Goal: Task Accomplishment & Management: Complete application form

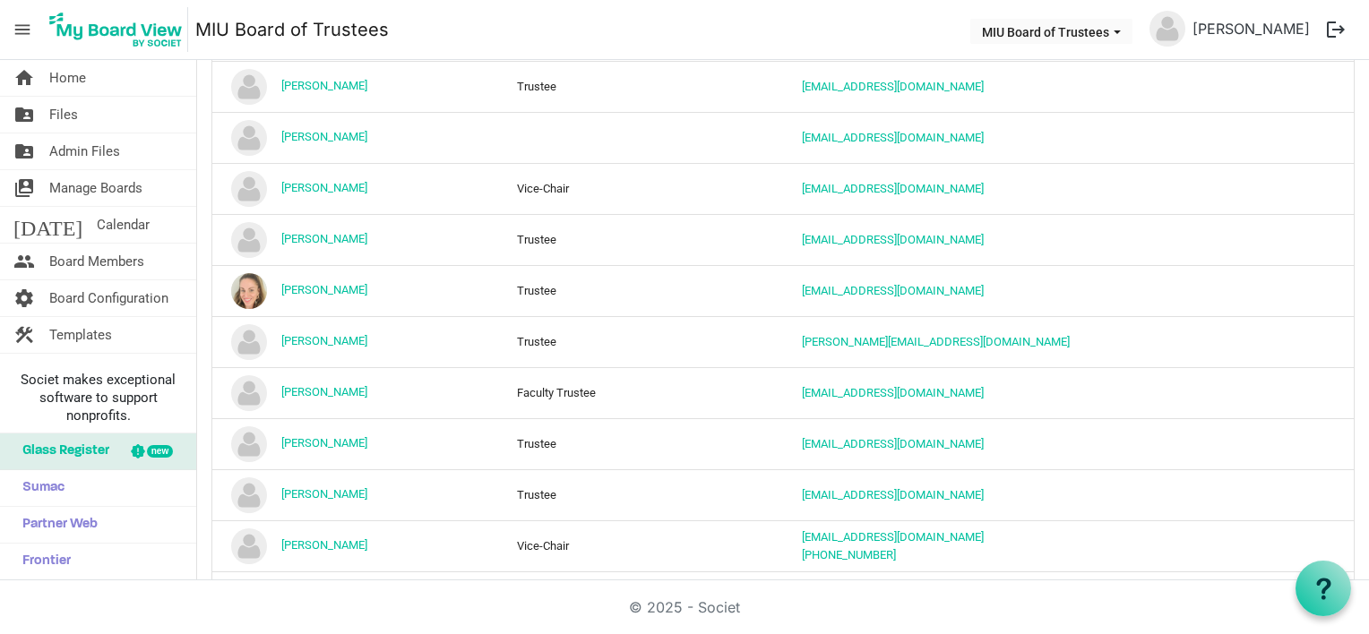
scroll to position [1254, 0]
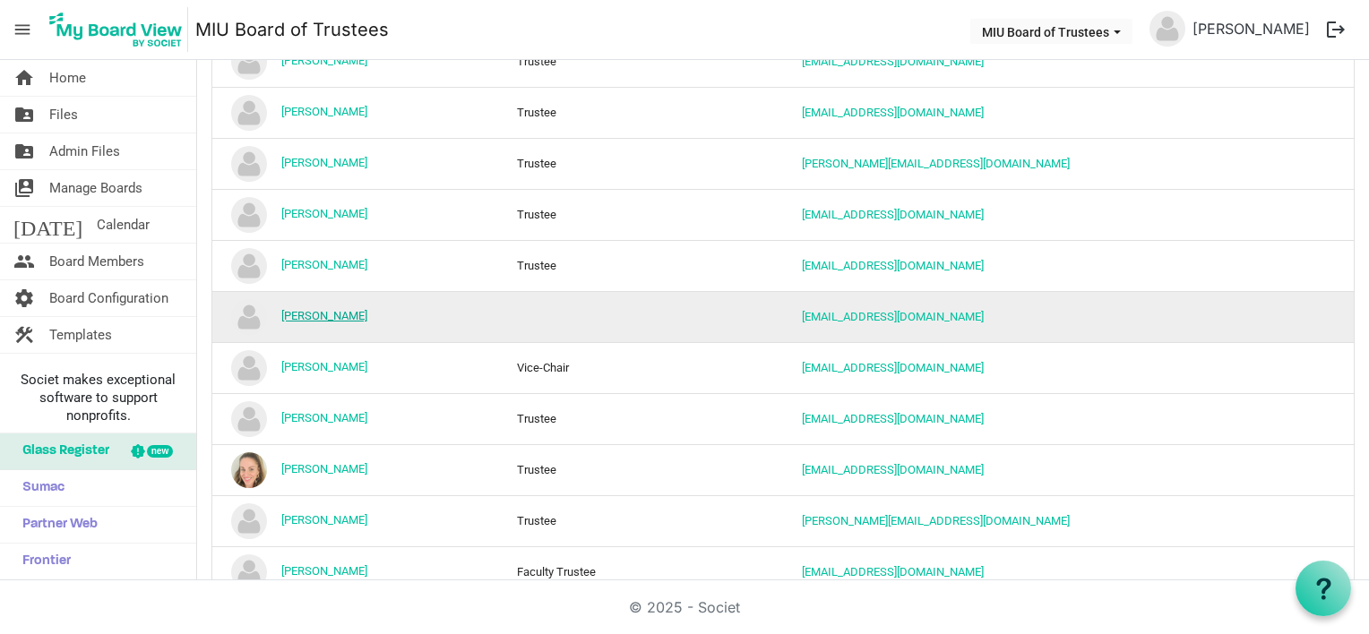
click at [333, 309] on link "[PERSON_NAME]" at bounding box center [324, 315] width 86 height 13
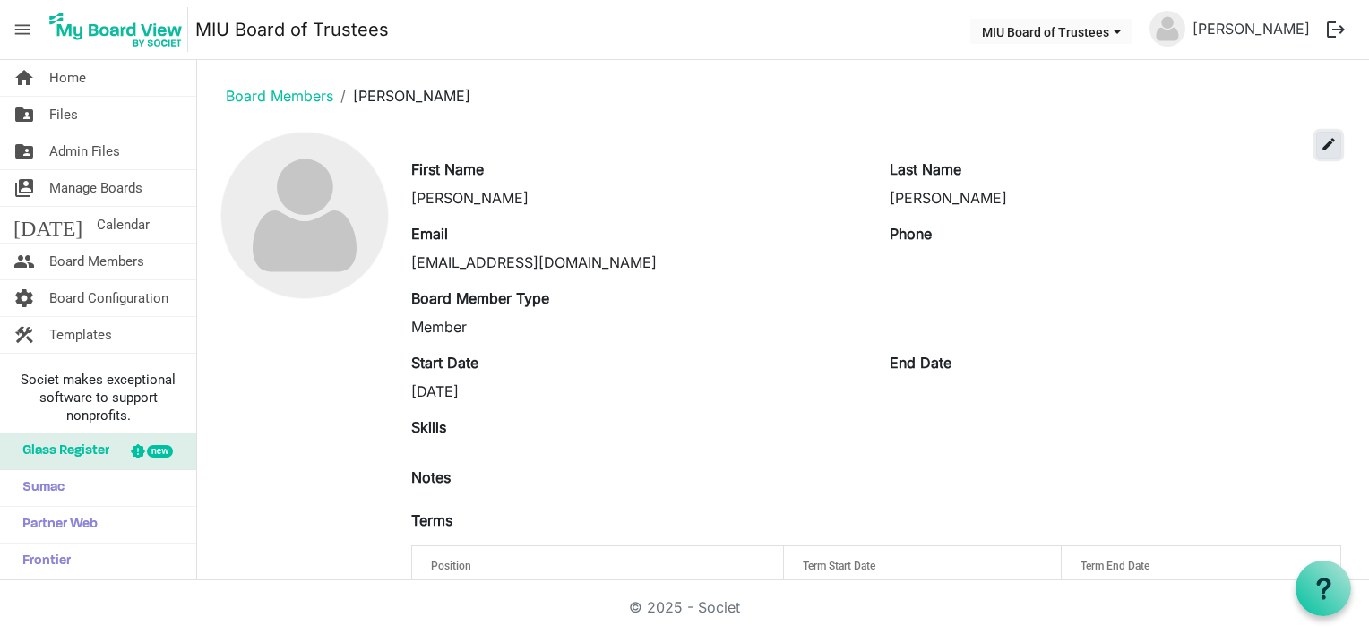
click at [1320, 141] on span "edit" at bounding box center [1328, 144] width 16 height 16
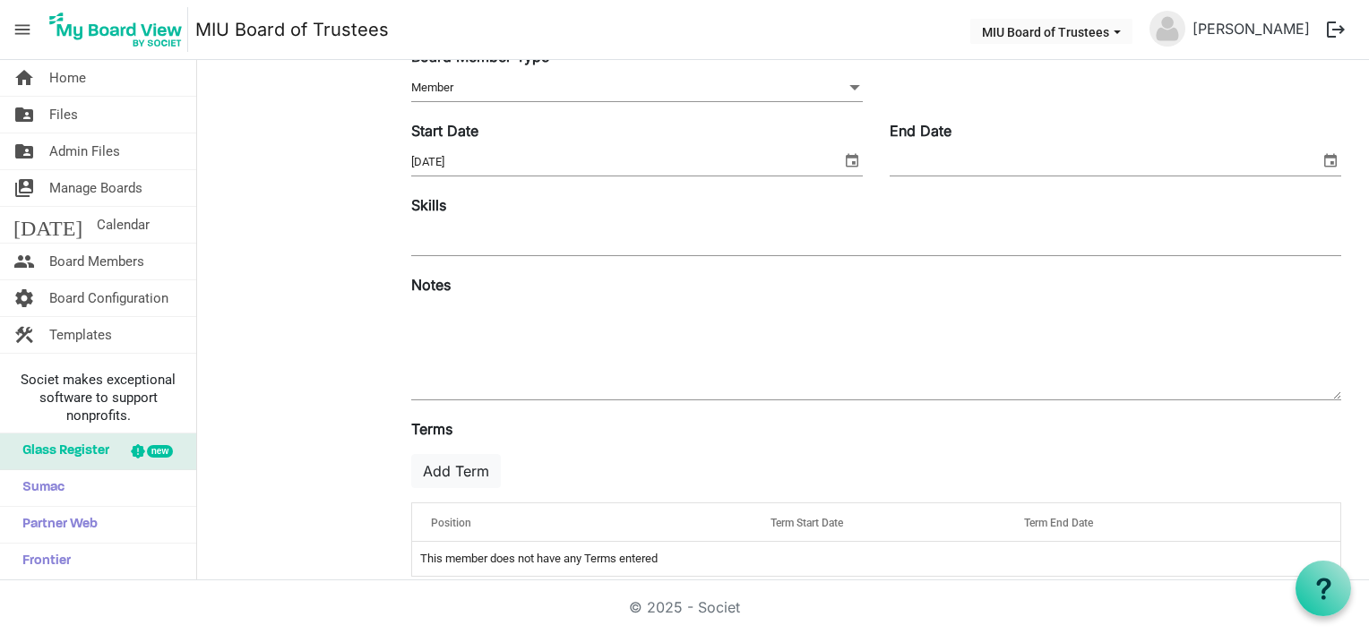
scroll to position [291, 0]
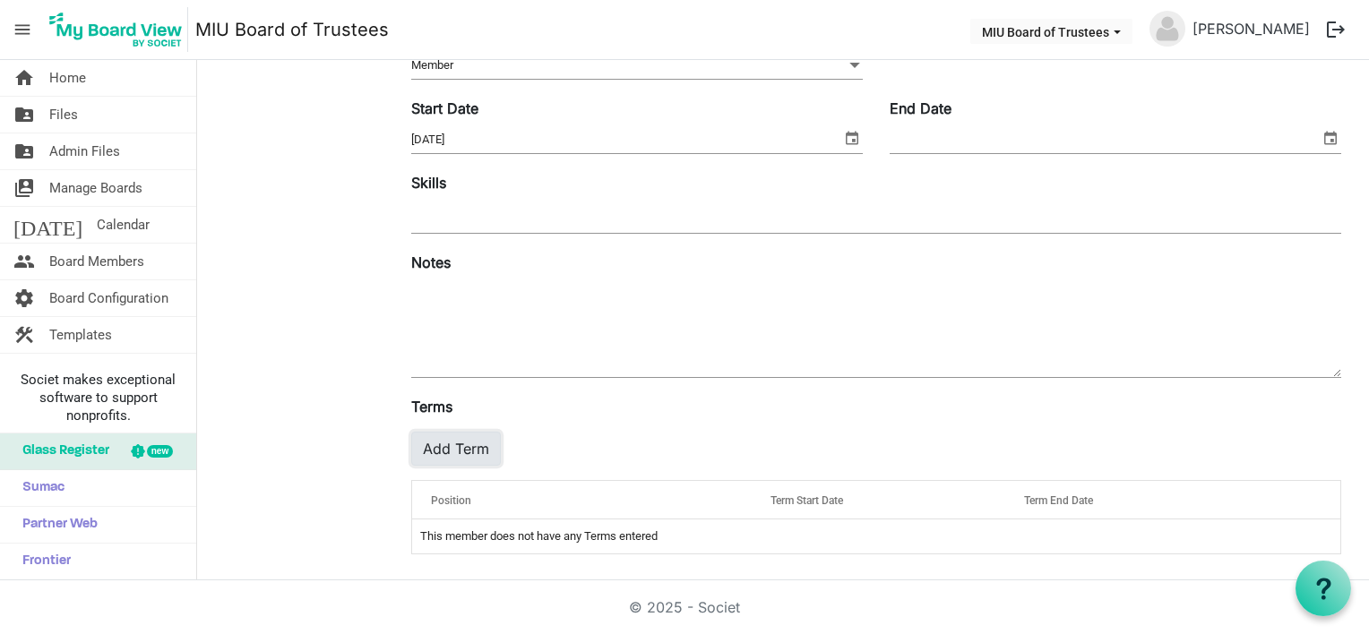
click at [460, 453] on button "Add Term" at bounding box center [456, 449] width 90 height 34
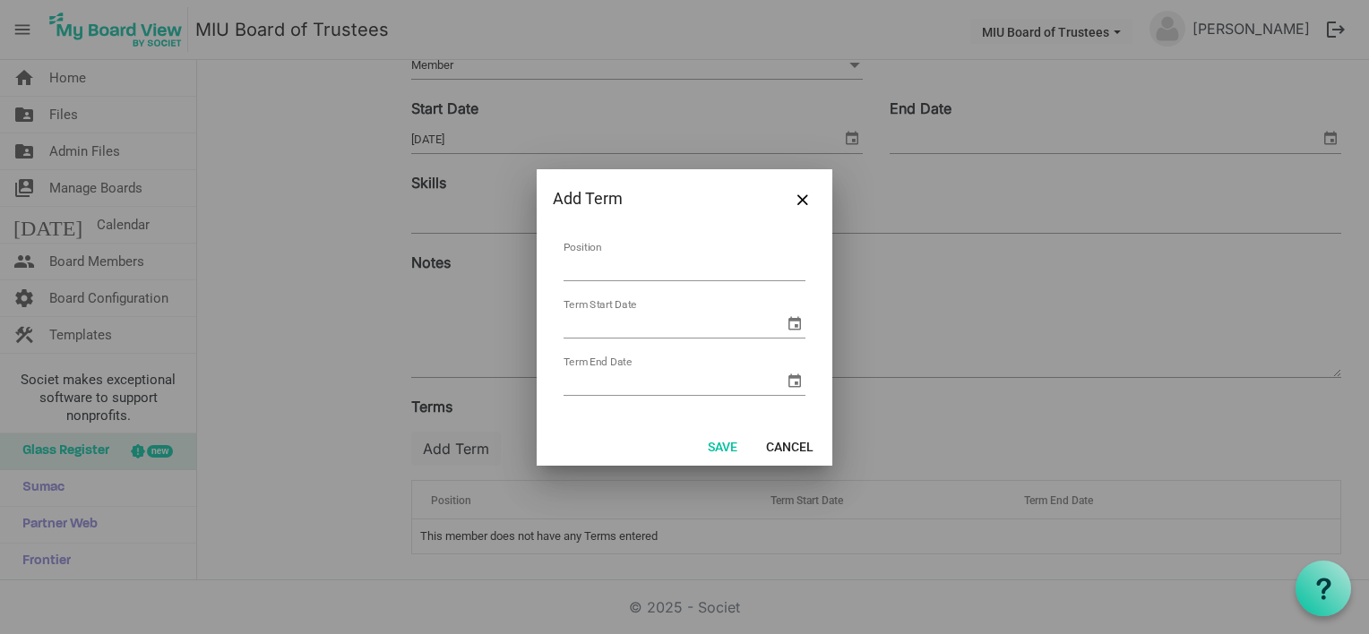
click at [623, 252] on td "Position" at bounding box center [685, 261] width 244 height 47
click at [613, 269] on input "Position" at bounding box center [684, 268] width 242 height 28
type input "Trustee"
click at [666, 325] on input "Term Start Date" at bounding box center [673, 324] width 220 height 27
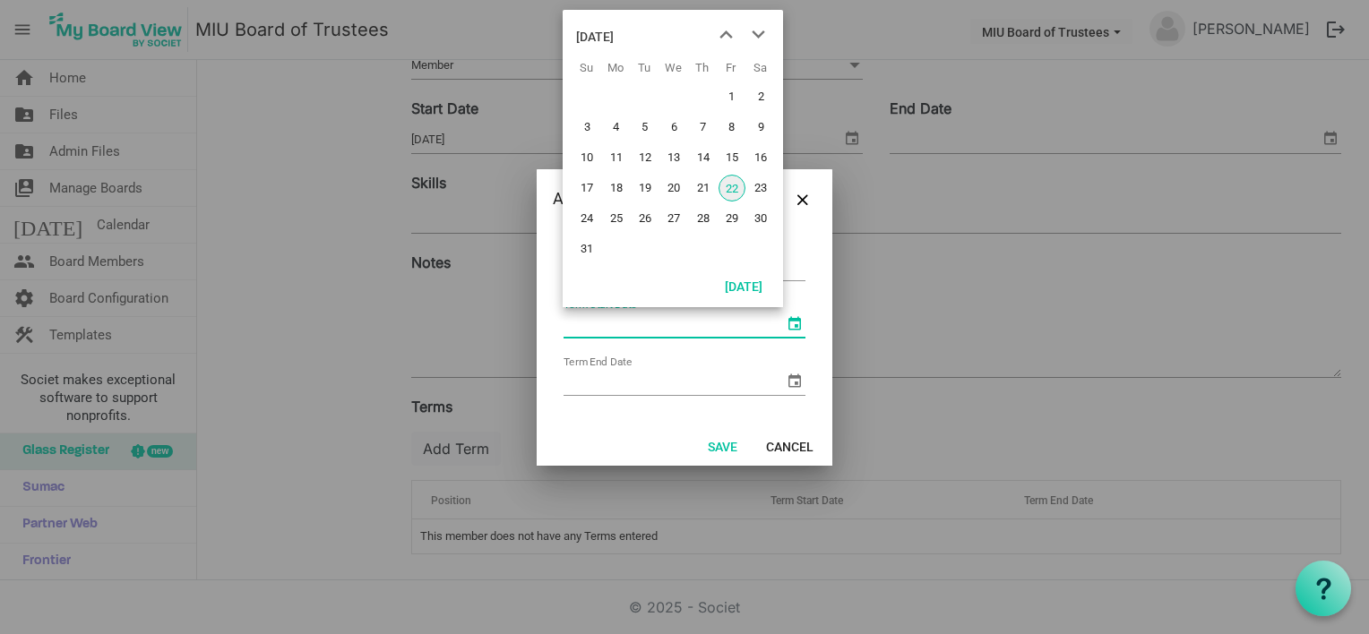
click at [792, 323] on span "select" at bounding box center [794, 323] width 21 height 21
click at [728, 187] on span "22" at bounding box center [731, 188] width 27 height 27
type input "8/22/2025"
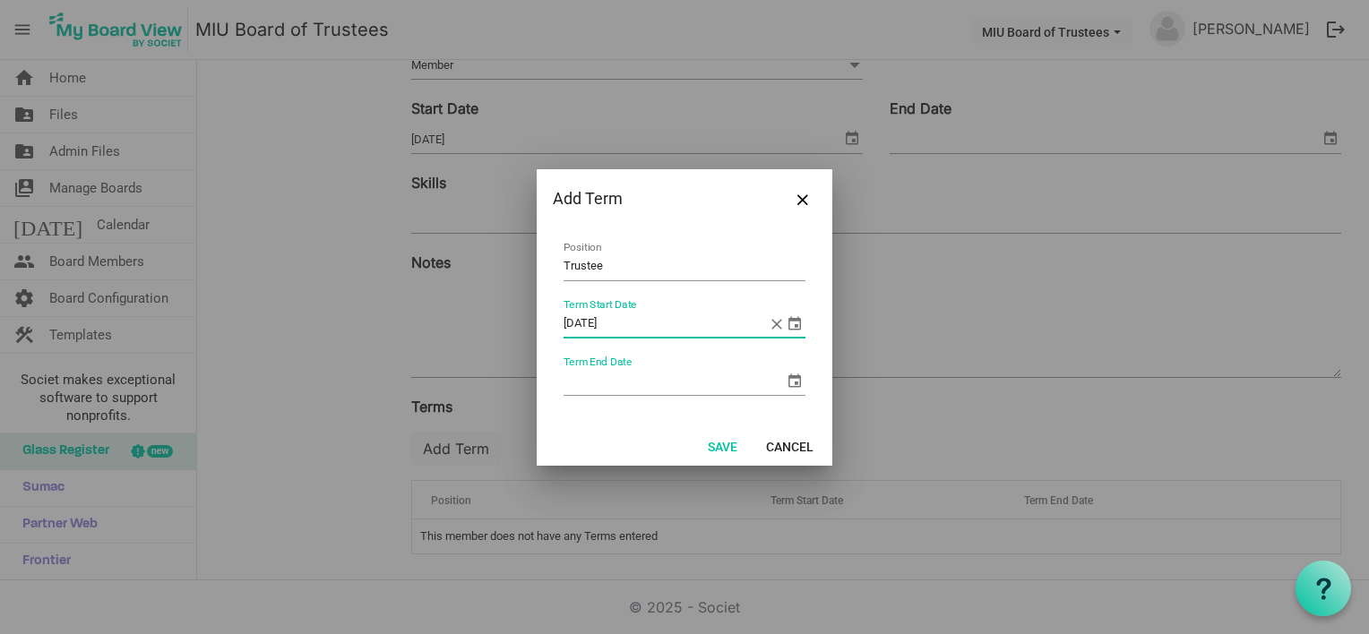
click at [571, 380] on input "Term End Date" at bounding box center [673, 381] width 220 height 27
type input "8/22/2025"
click at [720, 444] on button "Save" at bounding box center [722, 446] width 53 height 25
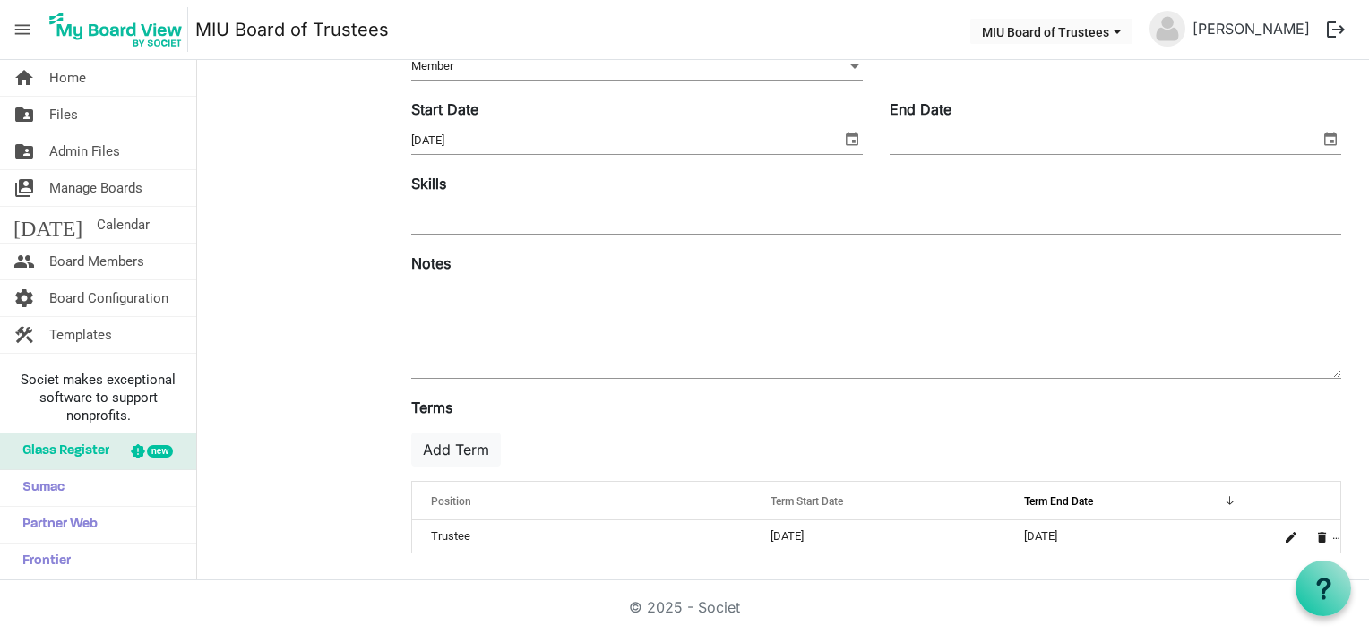
scroll to position [0, 0]
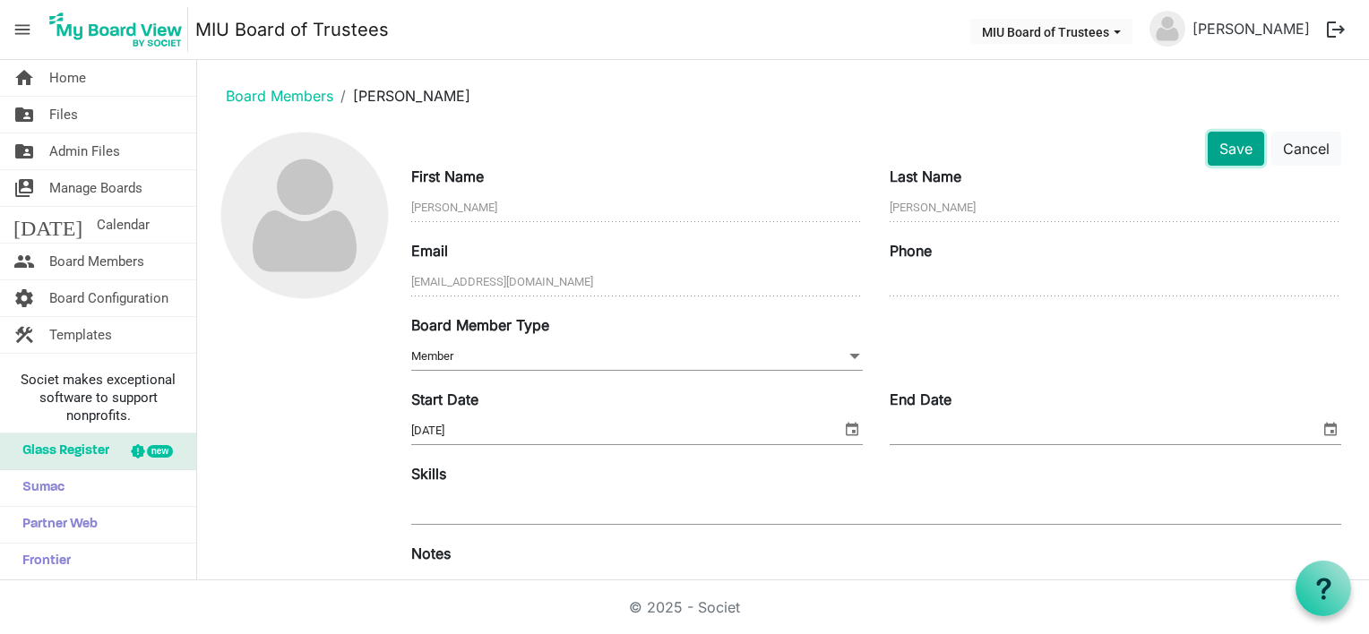
click at [1219, 147] on button "Save" at bounding box center [1236, 149] width 56 height 34
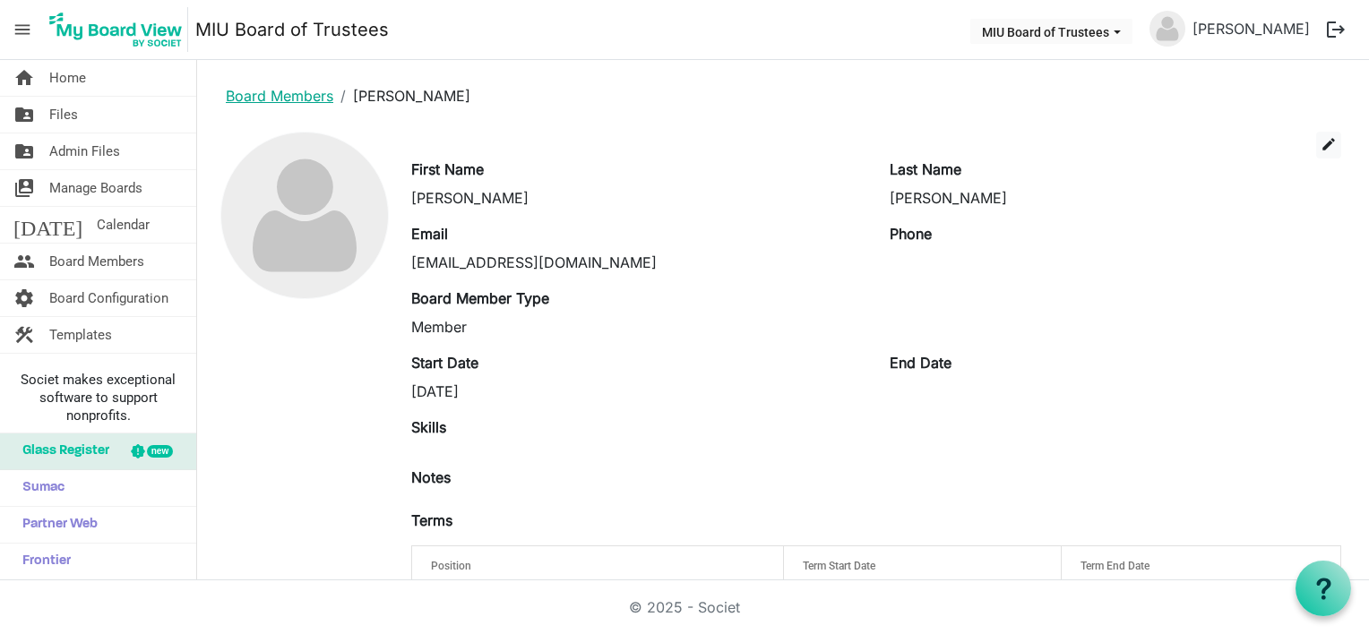
click at [319, 93] on link "Board Members" at bounding box center [279, 96] width 107 height 18
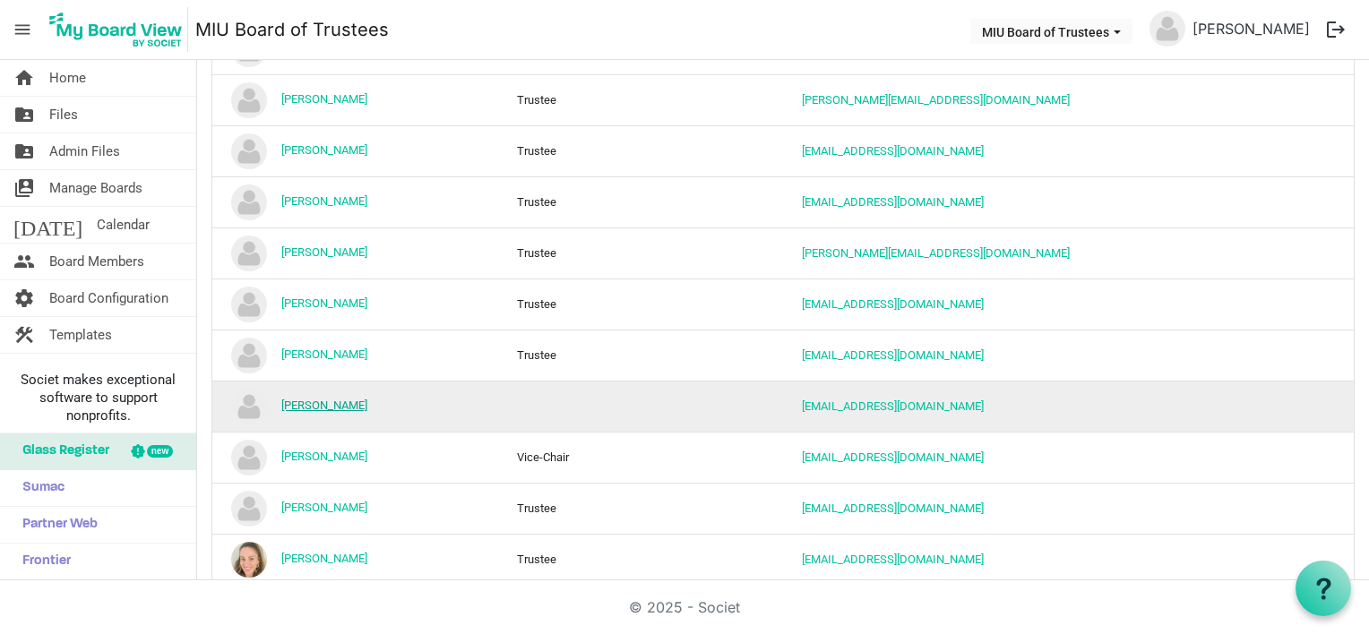
scroll to position [1254, 0]
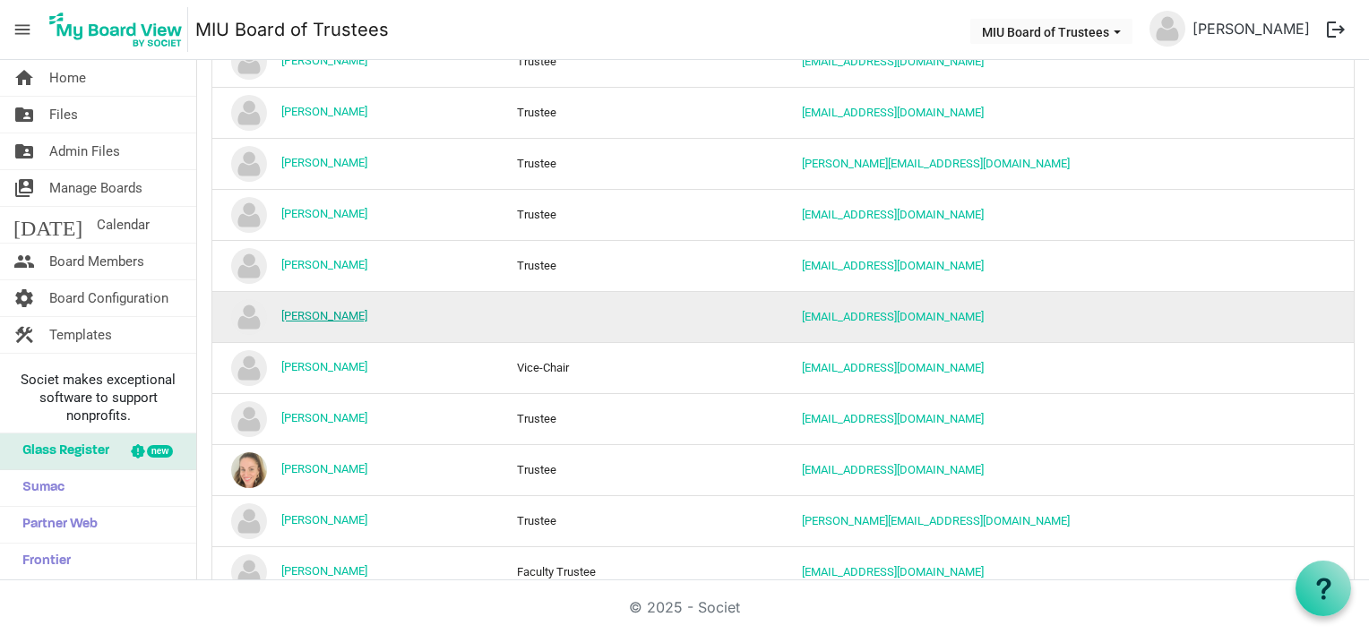
click at [339, 309] on link "[PERSON_NAME]" at bounding box center [324, 315] width 86 height 13
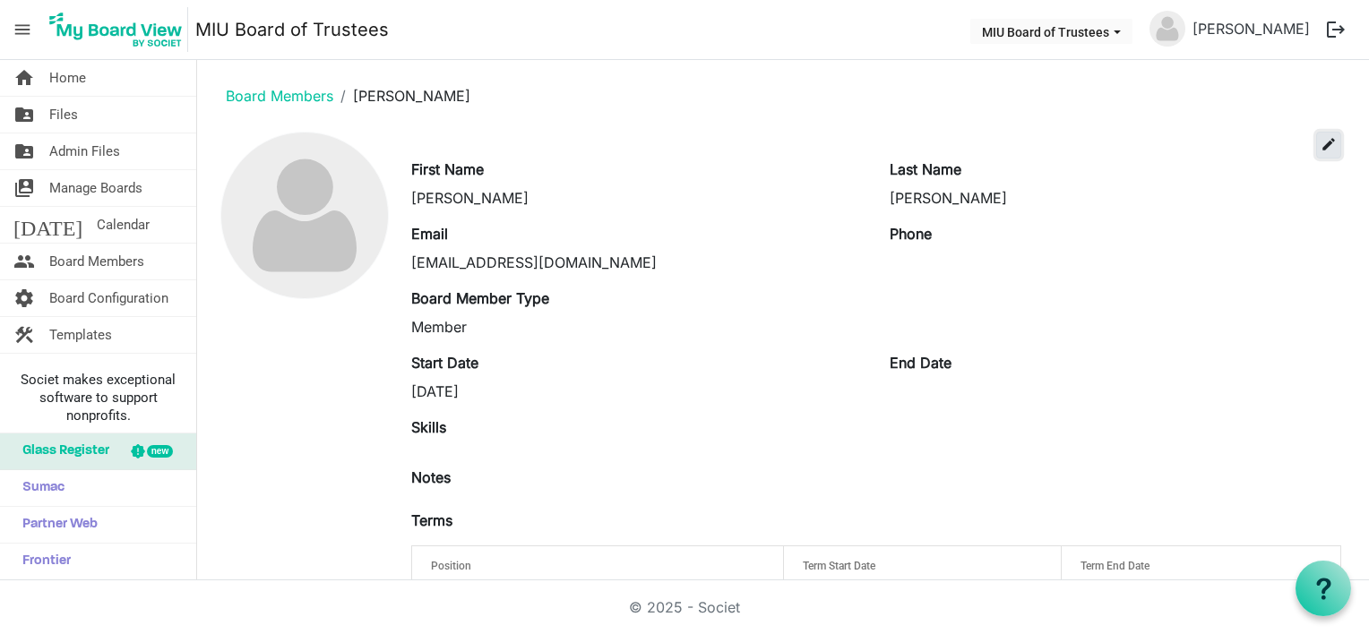
click at [1320, 140] on span "edit" at bounding box center [1328, 144] width 16 height 16
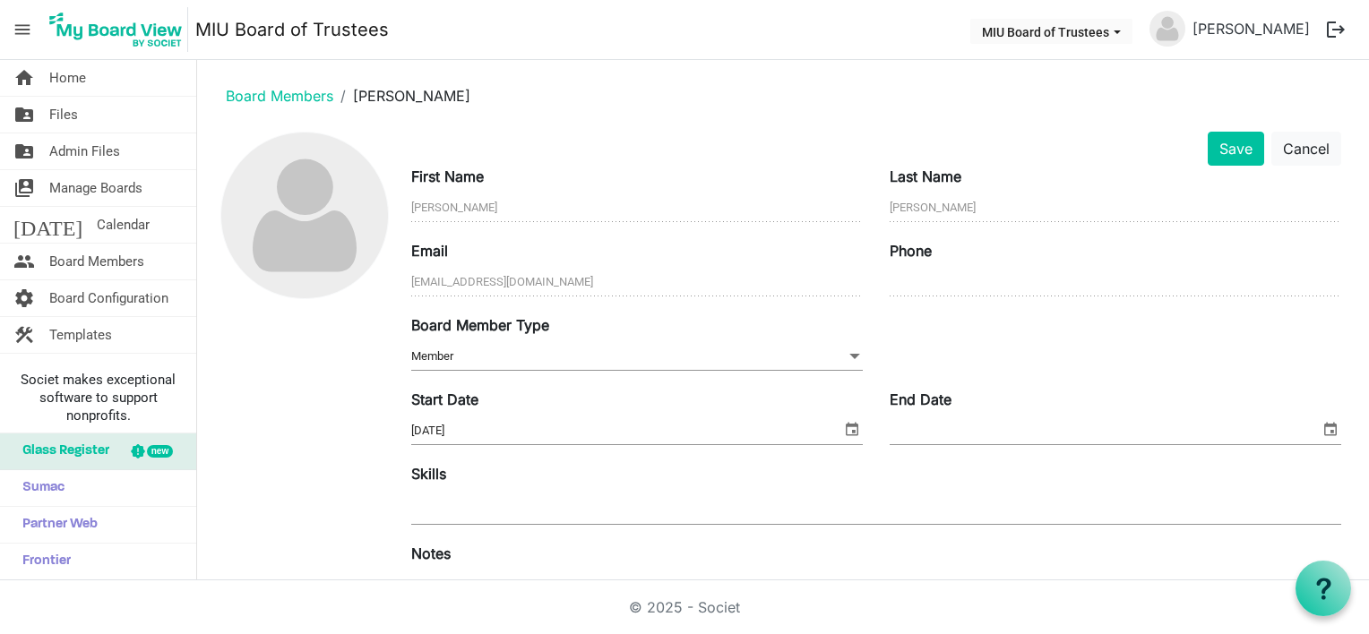
scroll to position [289, 0]
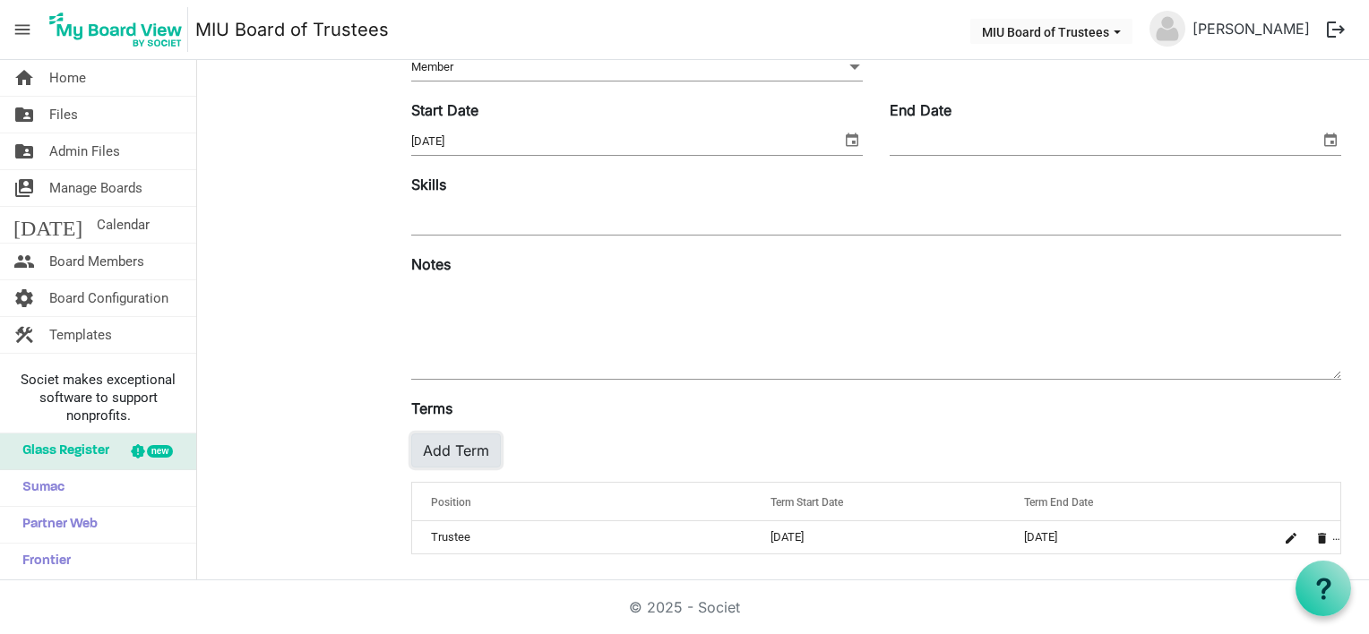
click at [462, 442] on button "Add Term" at bounding box center [456, 451] width 90 height 34
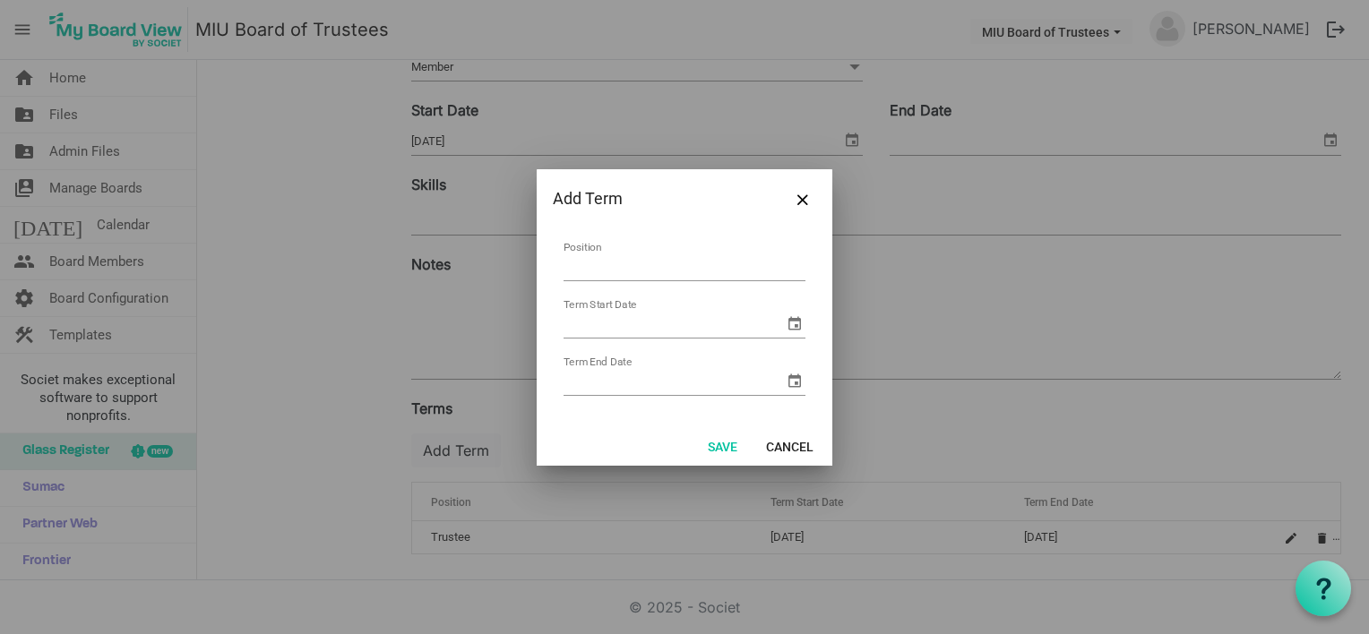
click at [605, 262] on input "Position" at bounding box center [684, 268] width 242 height 28
type input "Trustee"
click at [597, 323] on input "Term Start Date" at bounding box center [673, 324] width 220 height 27
click at [792, 323] on span "select" at bounding box center [794, 323] width 21 height 21
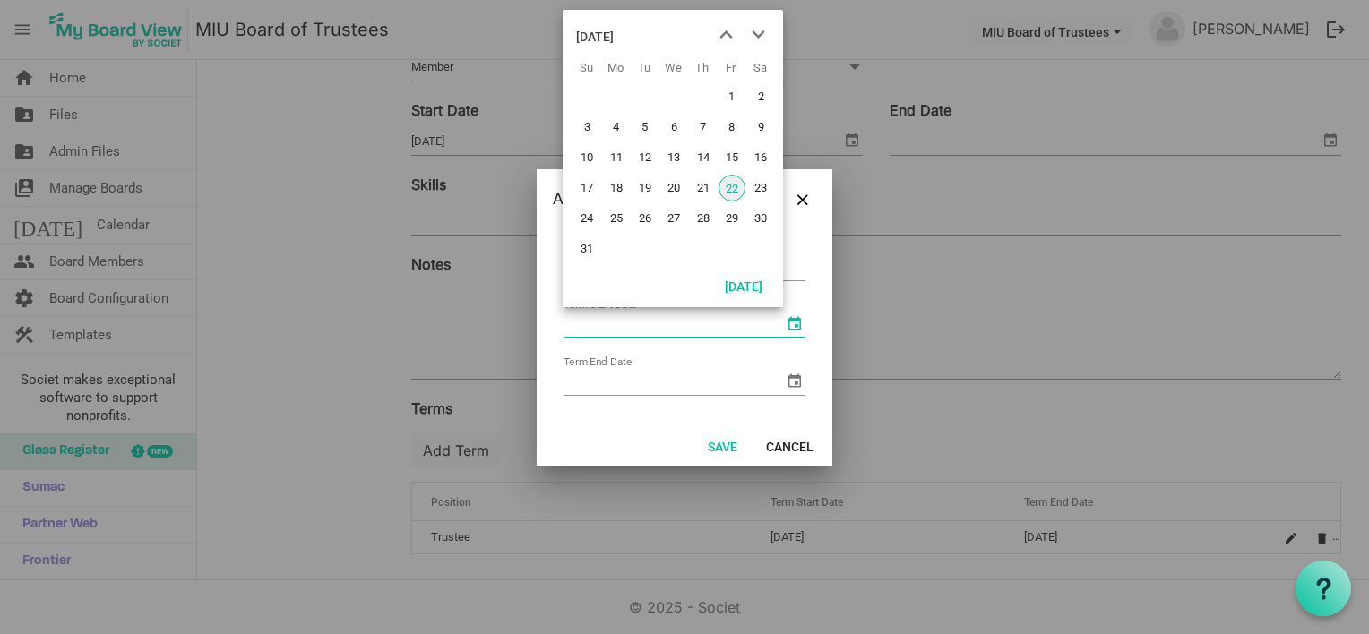
click at [734, 185] on span "22" at bounding box center [731, 188] width 27 height 27
type input "8/22/2025"
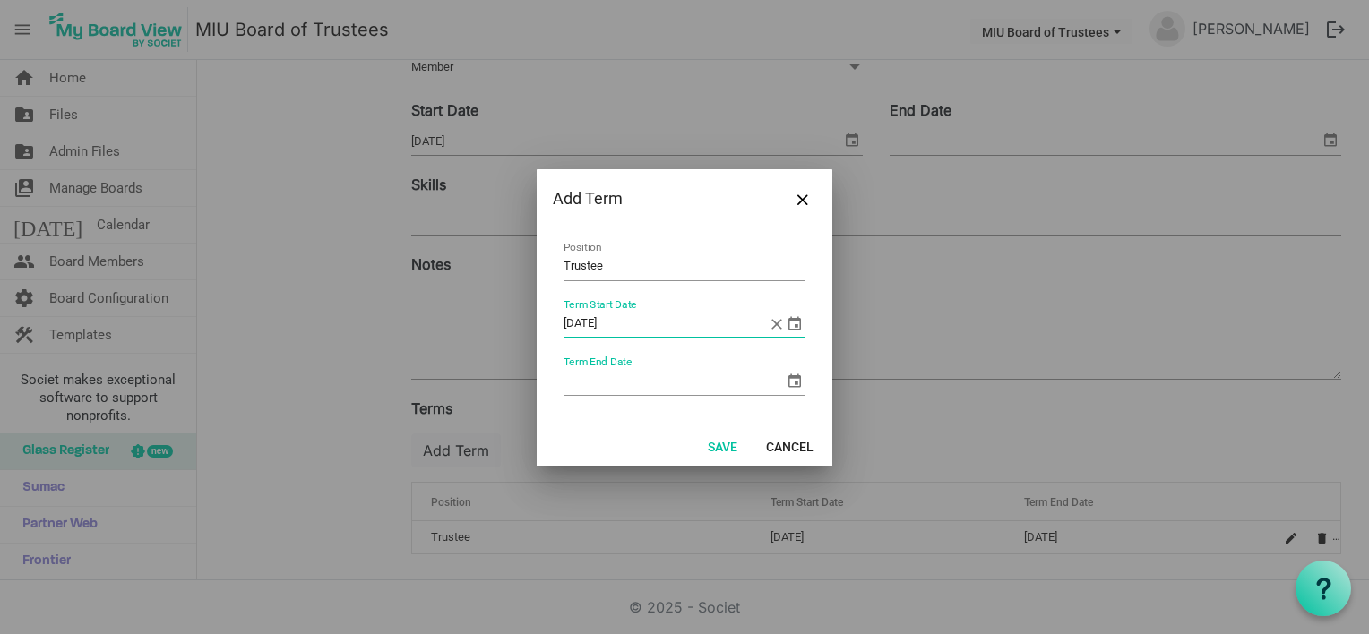
click at [570, 383] on input "Term End Date" at bounding box center [673, 381] width 220 height 27
type input "8/22/2030"
click at [727, 444] on button "Save" at bounding box center [722, 446] width 53 height 25
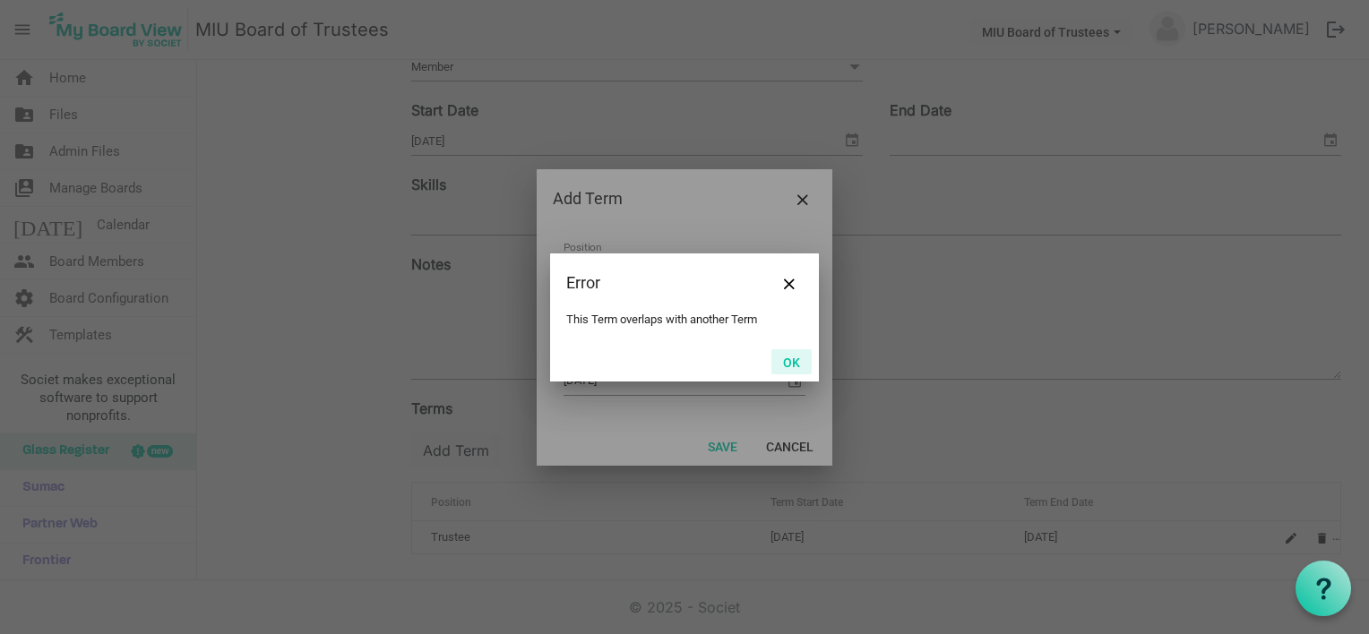
click at [791, 358] on button "OK" at bounding box center [791, 361] width 40 height 25
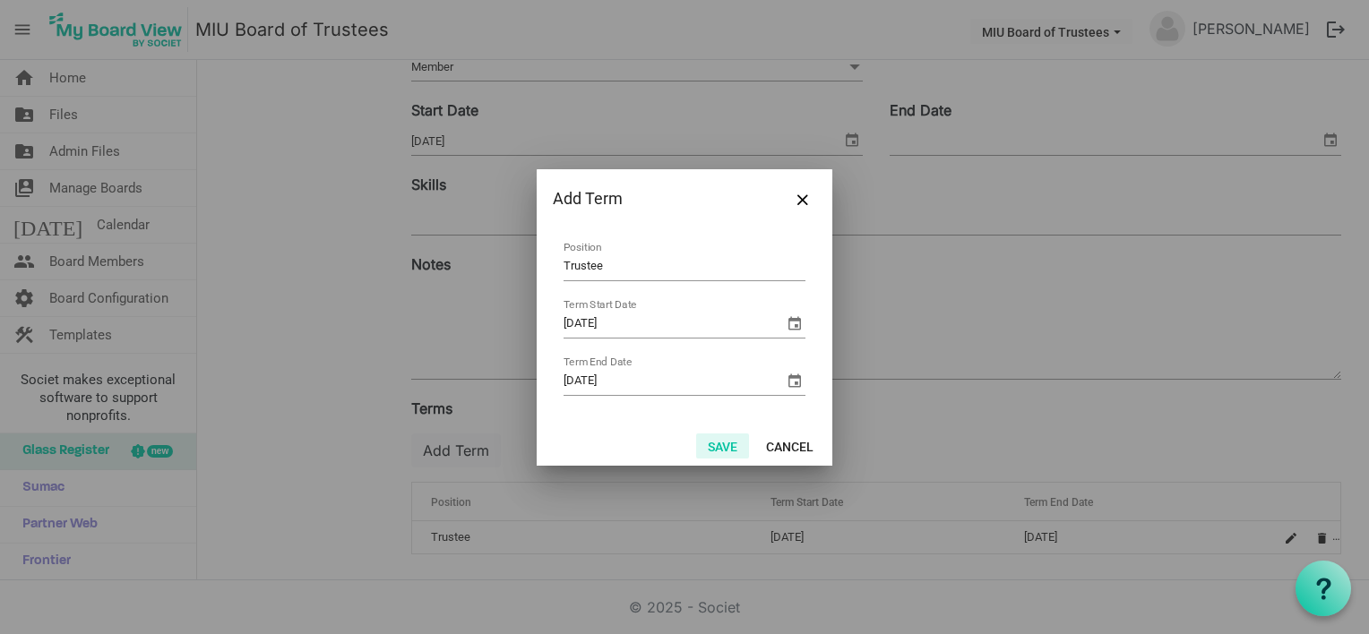
click at [716, 441] on button "Save" at bounding box center [722, 446] width 53 height 25
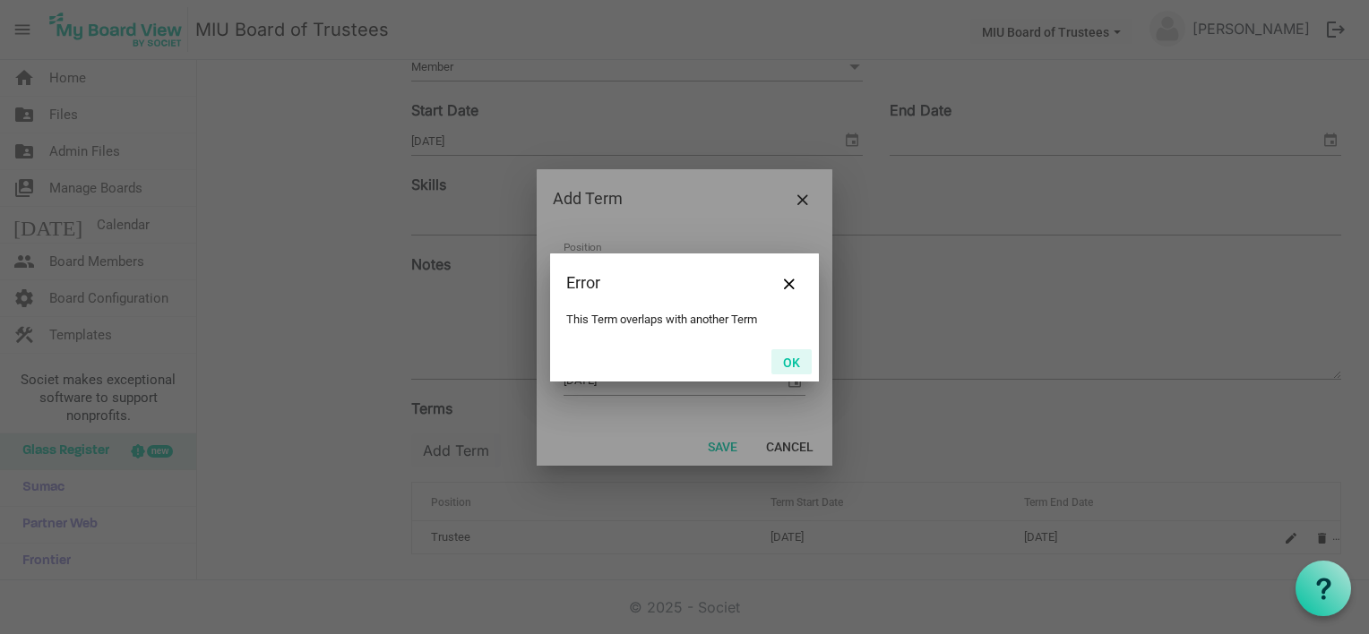
click at [791, 359] on button "OK" at bounding box center [791, 361] width 40 height 25
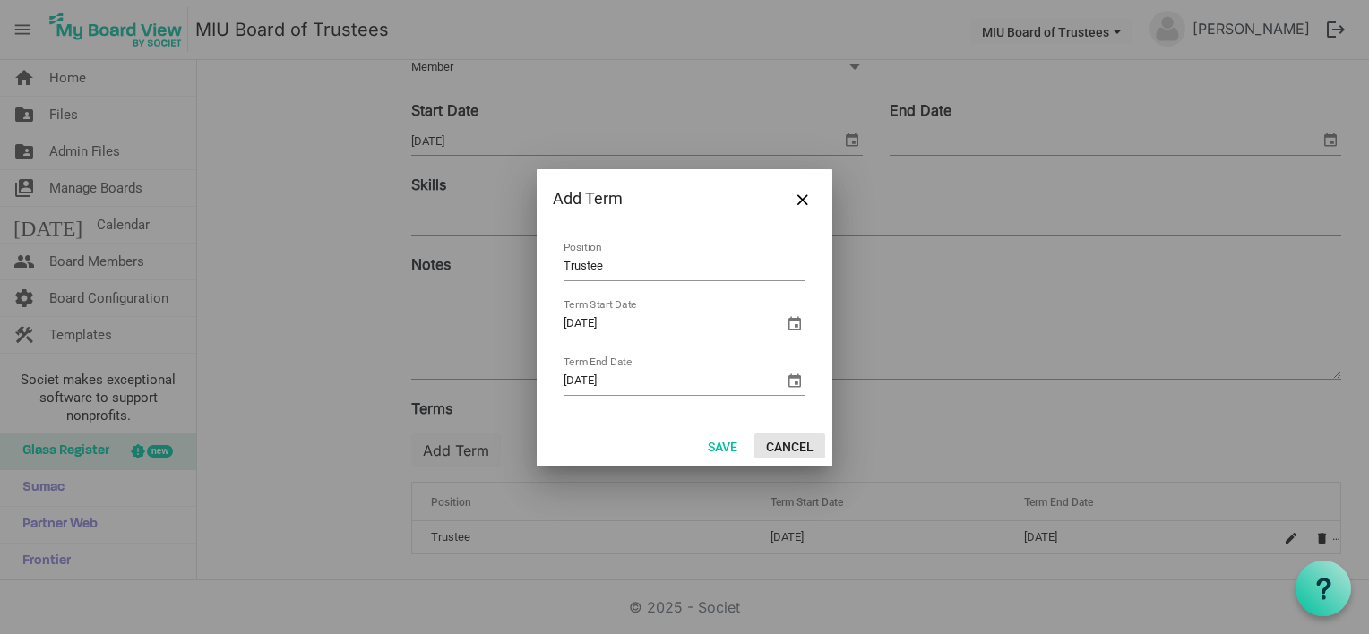
click at [781, 444] on button "Cancel" at bounding box center [789, 446] width 71 height 25
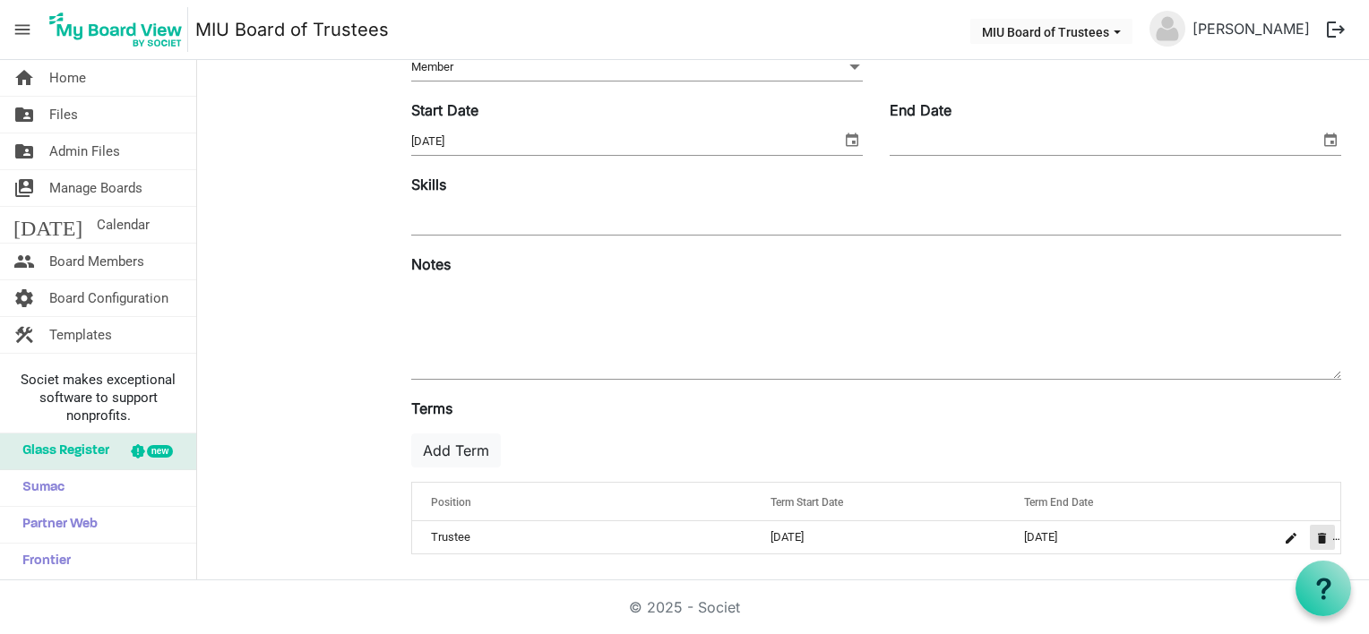
click at [1317, 536] on span "is Command column column header" at bounding box center [1322, 538] width 11 height 11
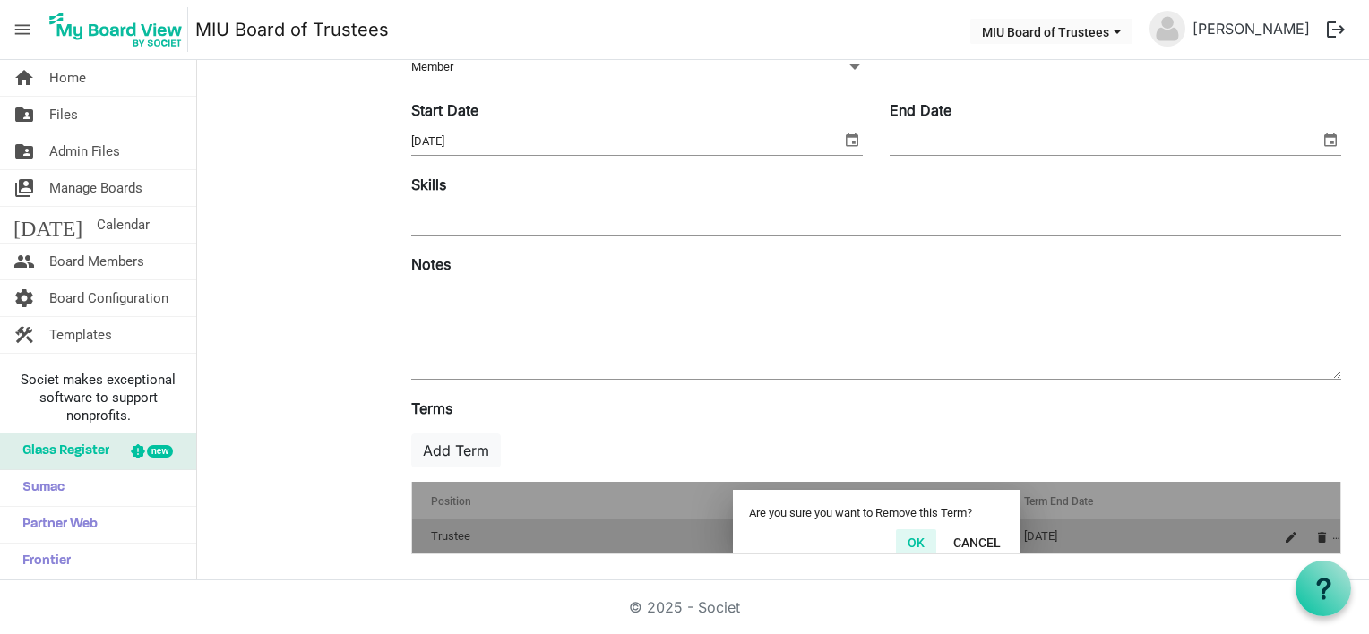
click at [917, 534] on button "OK" at bounding box center [916, 541] width 40 height 25
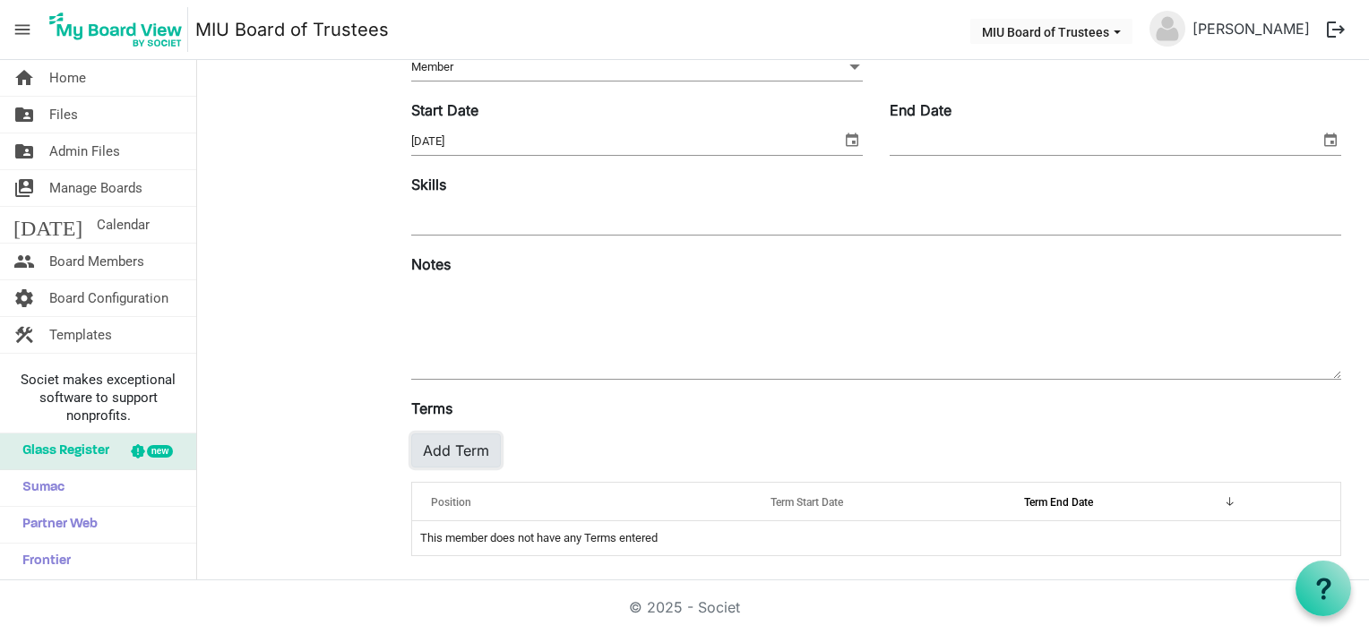
click at [458, 449] on button "Add Term" at bounding box center [456, 451] width 90 height 34
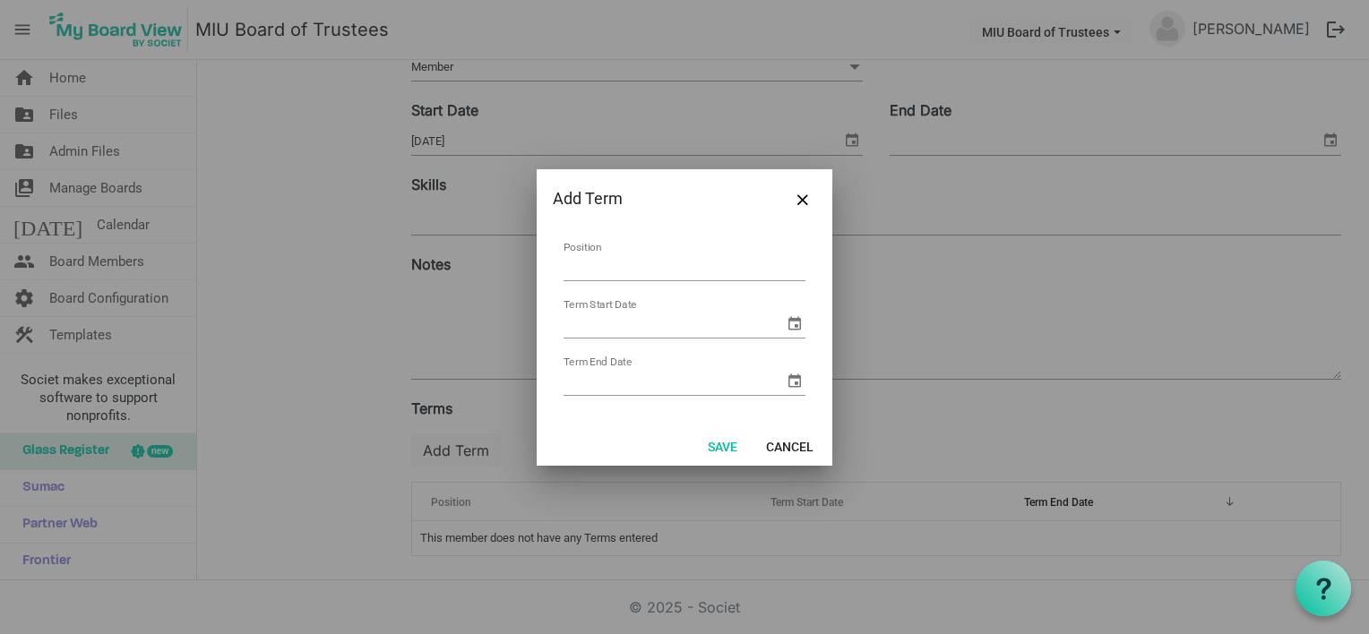
click at [613, 264] on input "Position" at bounding box center [684, 268] width 242 height 28
type input "Trustee"
click at [613, 330] on input "Term Start Date" at bounding box center [673, 324] width 220 height 27
click at [790, 326] on span "select" at bounding box center [794, 323] width 21 height 21
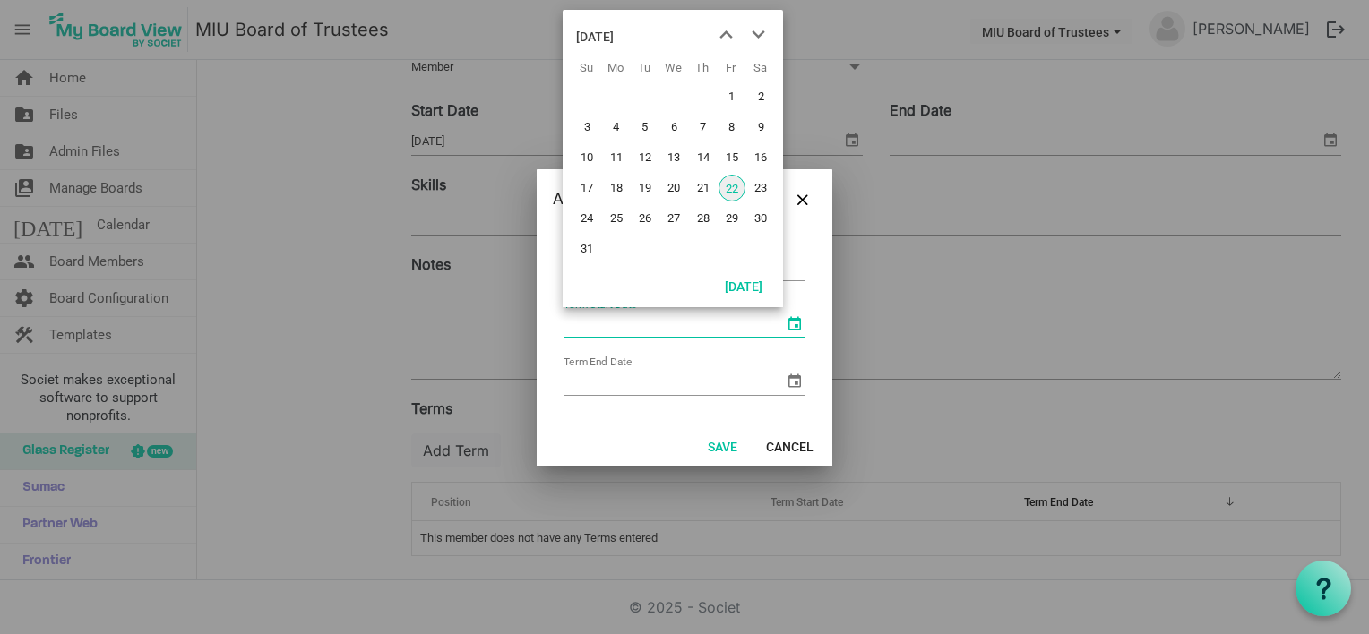
click at [730, 185] on span "22" at bounding box center [731, 188] width 27 height 27
type input "8/22/2025"
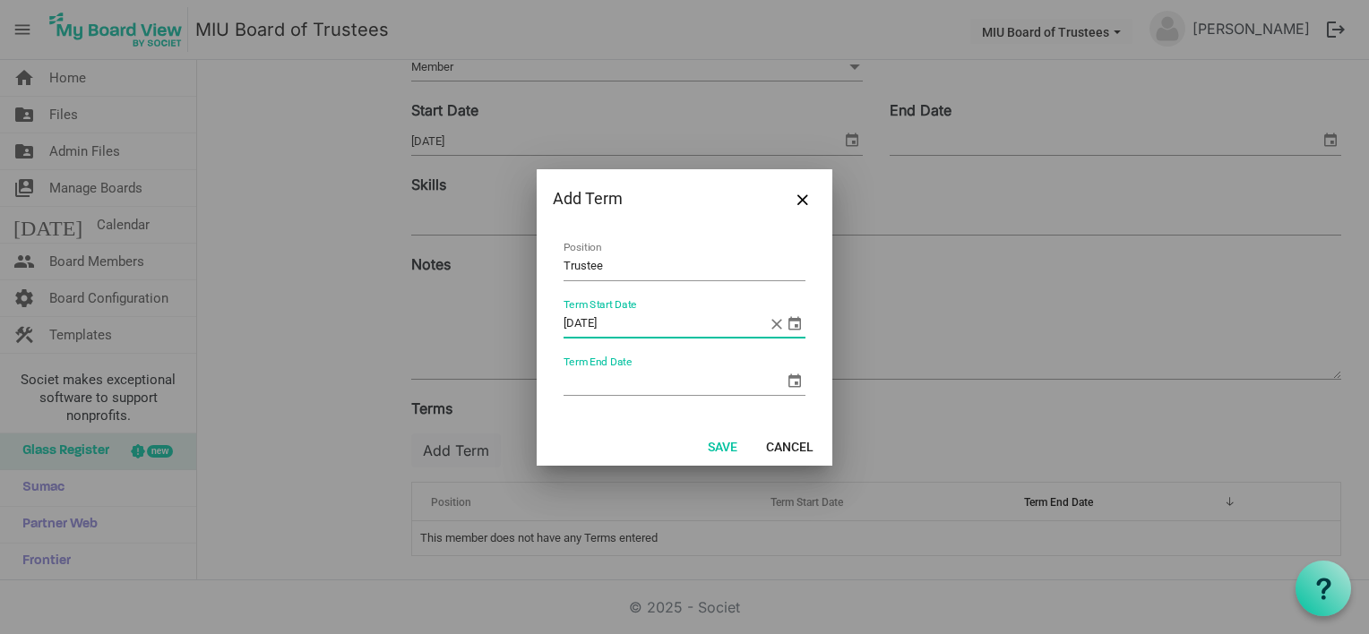
click at [591, 374] on input "Term End Date" at bounding box center [673, 381] width 220 height 27
type input "8/22/2030"
click at [720, 441] on button "Save" at bounding box center [722, 446] width 53 height 25
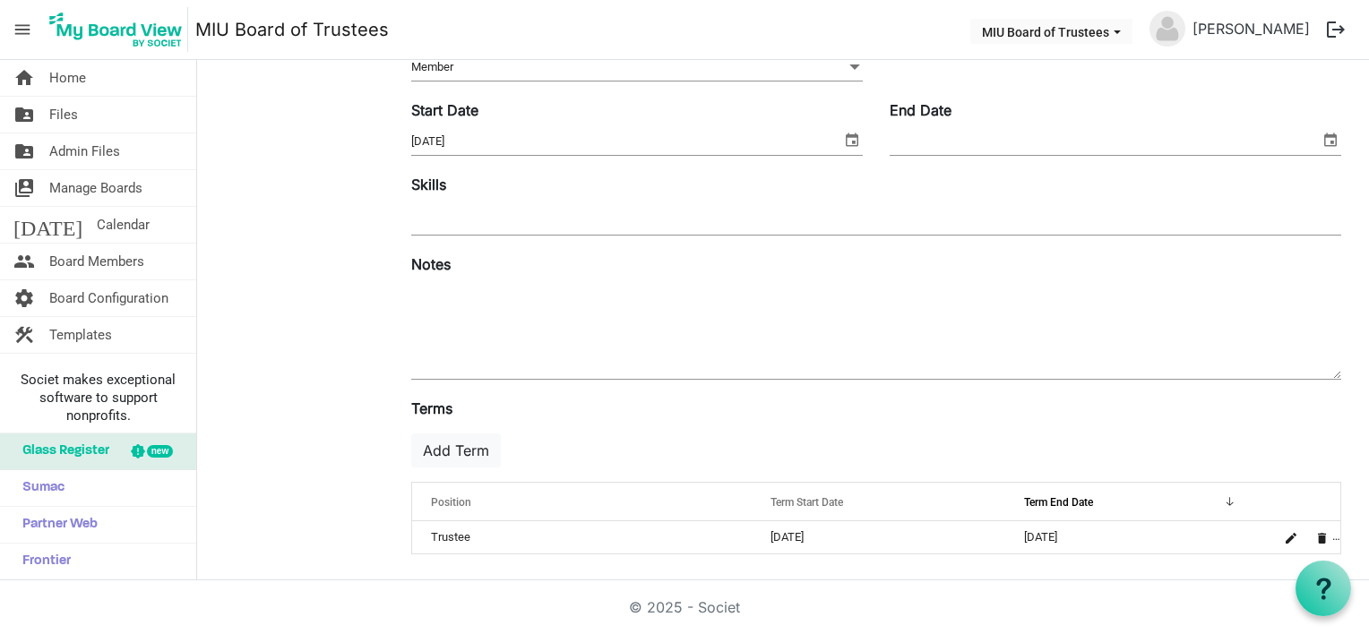
scroll to position [0, 0]
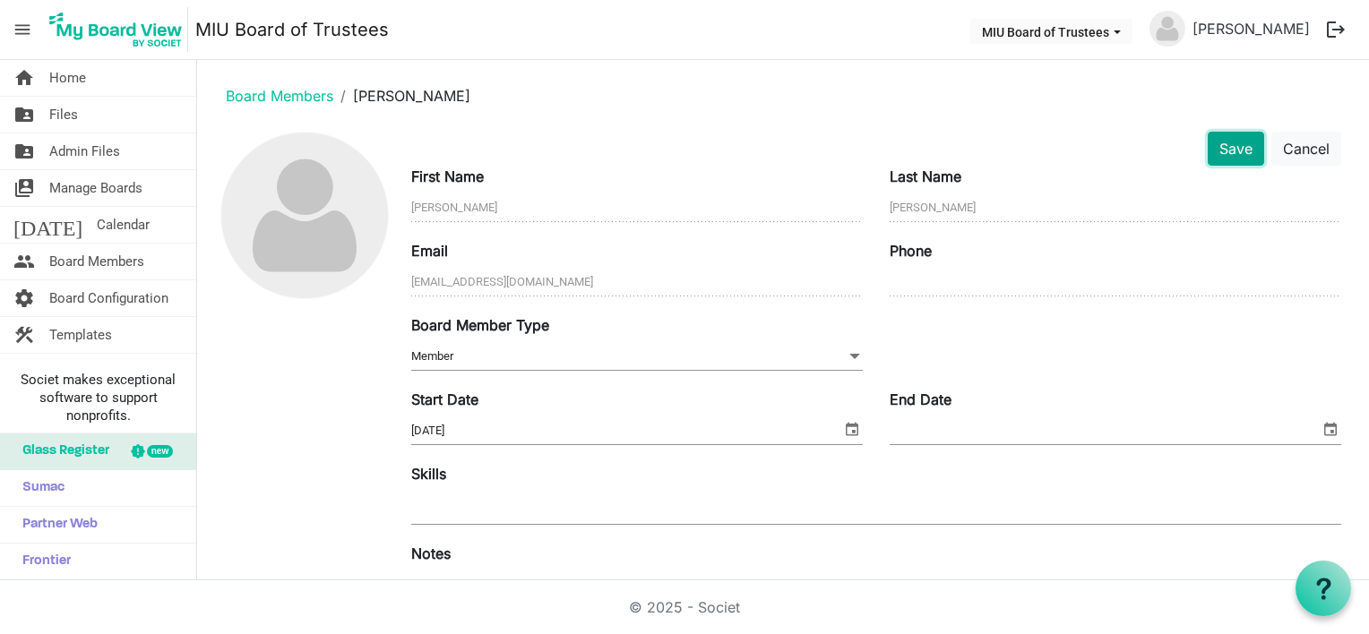
click at [1217, 146] on button "Save" at bounding box center [1236, 149] width 56 height 34
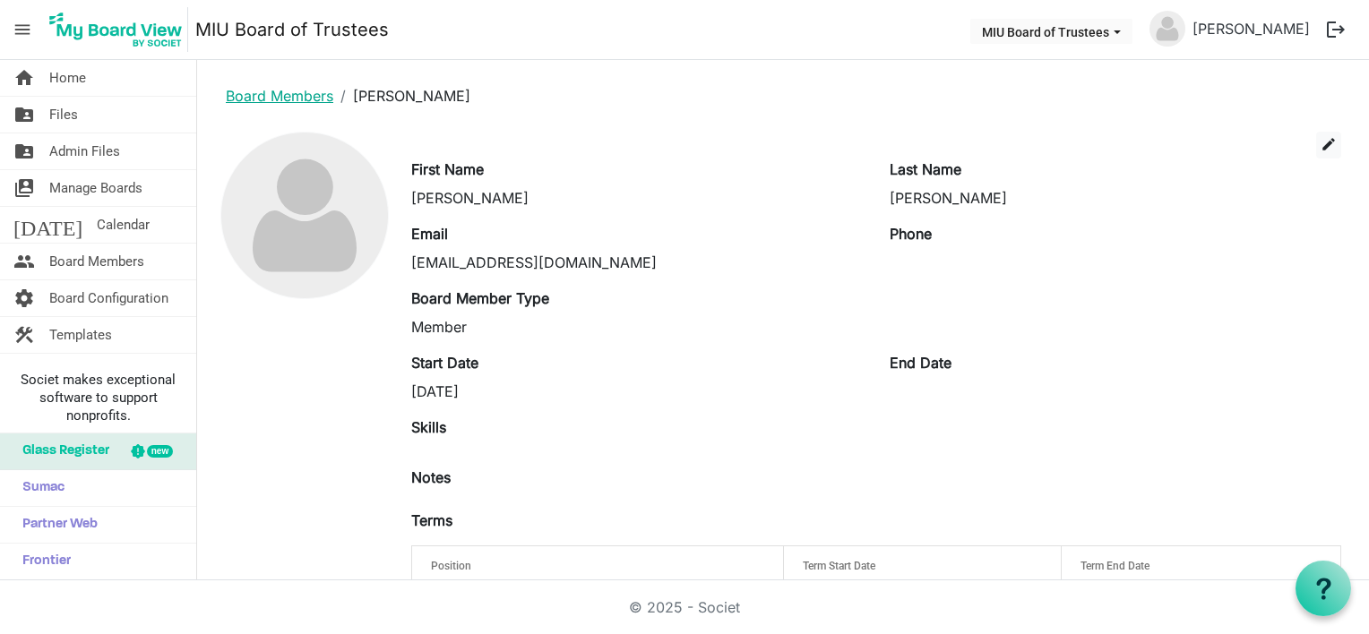
click at [284, 97] on link "Board Members" at bounding box center [279, 96] width 107 height 18
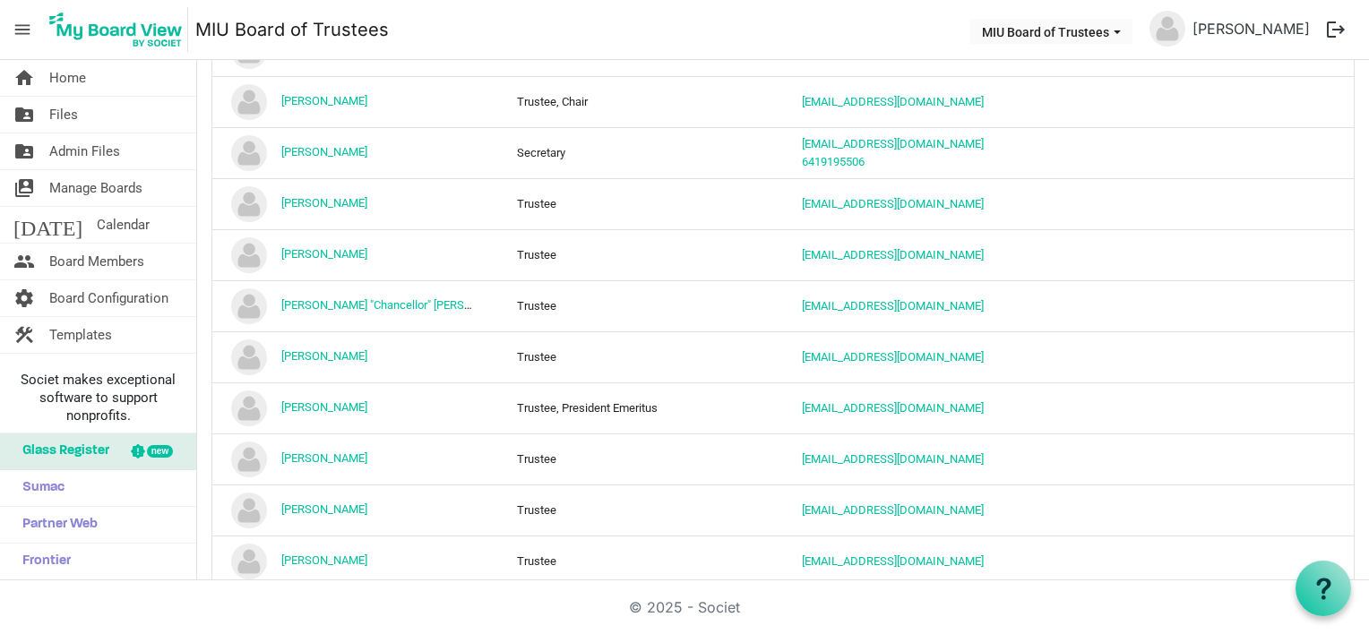
scroll to position [563, 0]
